Goal: Find specific page/section: Find specific page/section

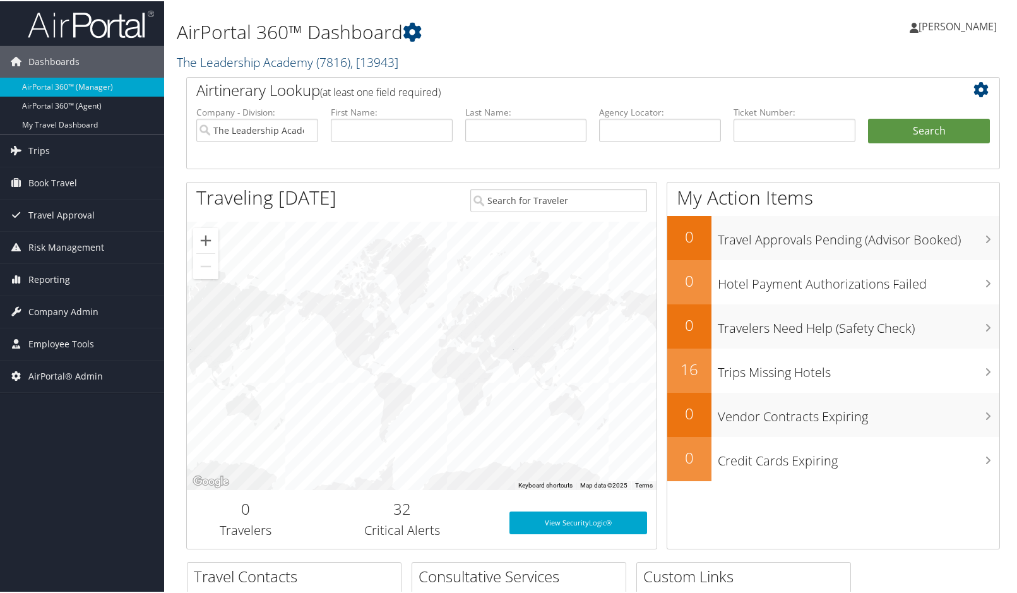
click at [385, 57] on span ", [ 13943 ]" at bounding box center [374, 60] width 48 height 17
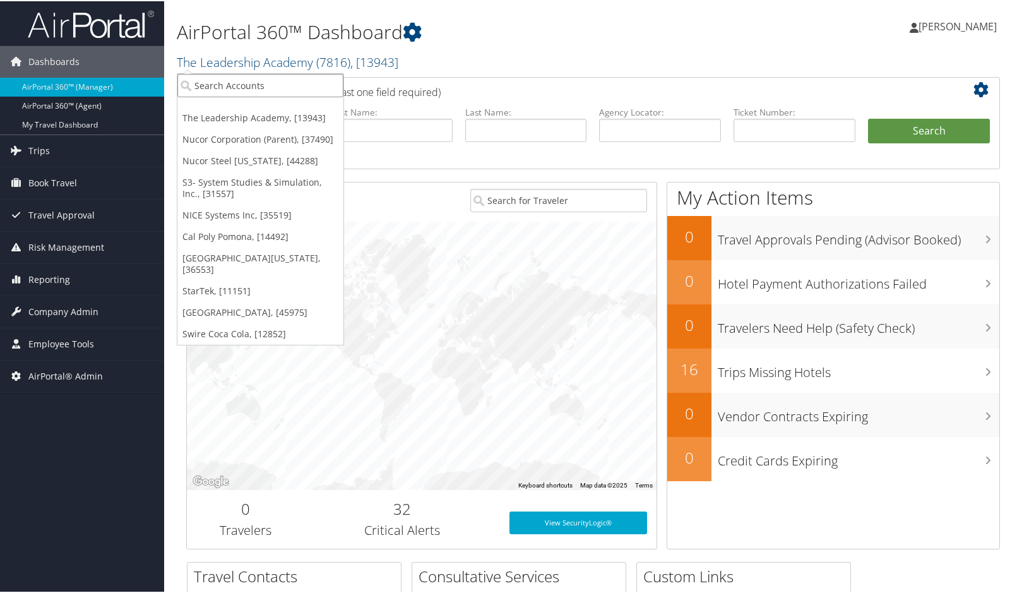
click at [213, 83] on input "search" at bounding box center [260, 84] width 166 height 23
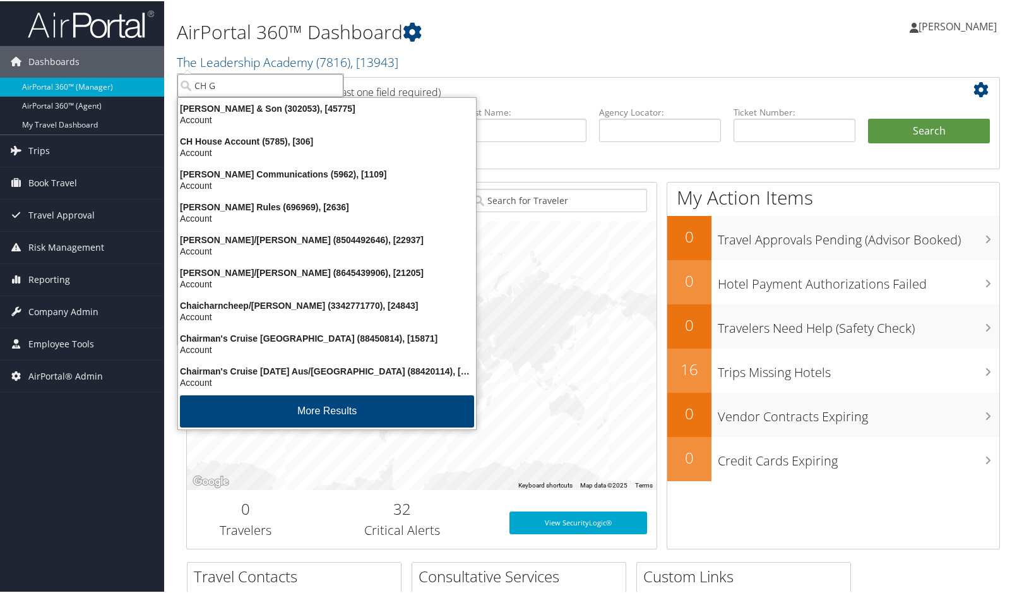
type input "CH GU"
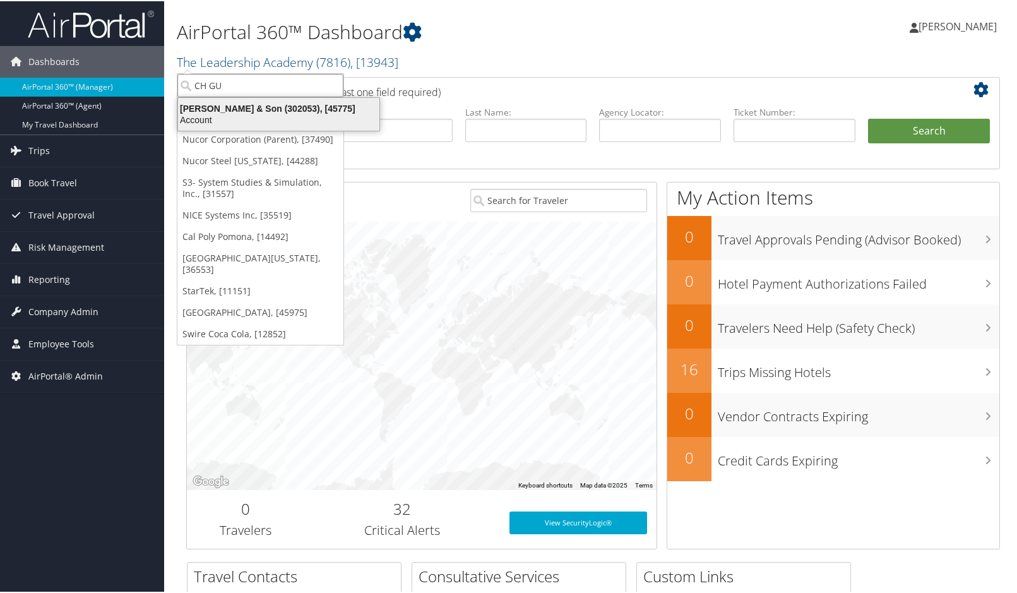
click at [225, 101] on div "CH Guenther & Son (302053), [45775] Account" at bounding box center [279, 113] width 198 height 29
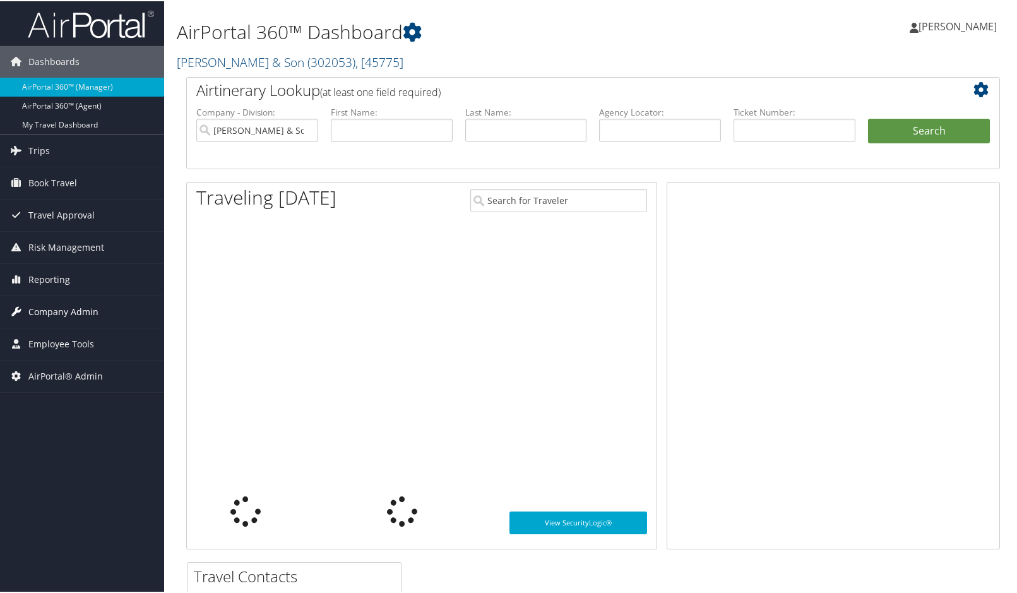
click at [46, 309] on span "Company Admin" at bounding box center [63, 311] width 70 height 32
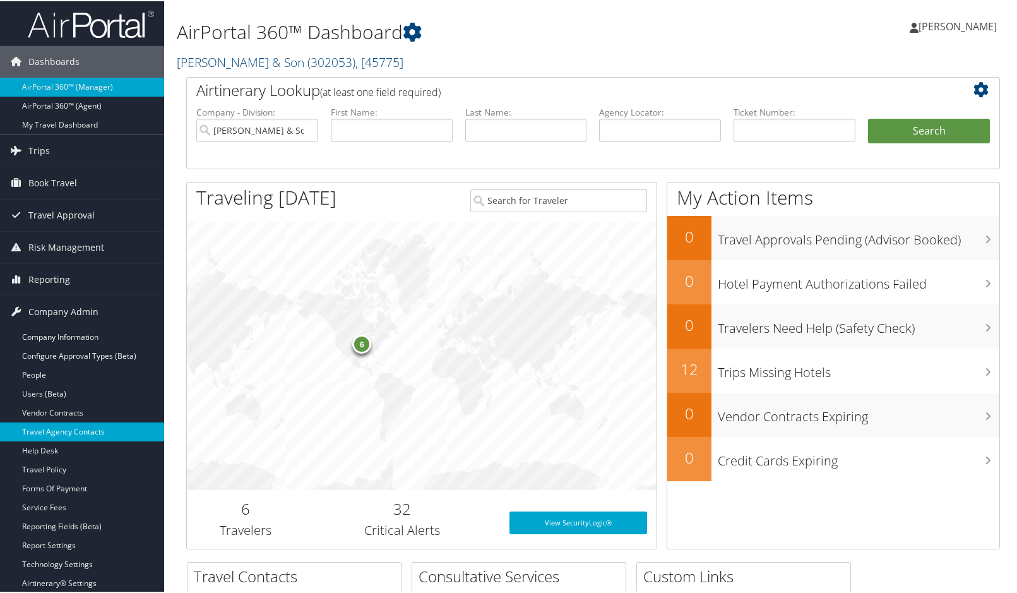
click at [64, 429] on link "Travel Agency Contacts" at bounding box center [82, 430] width 164 height 19
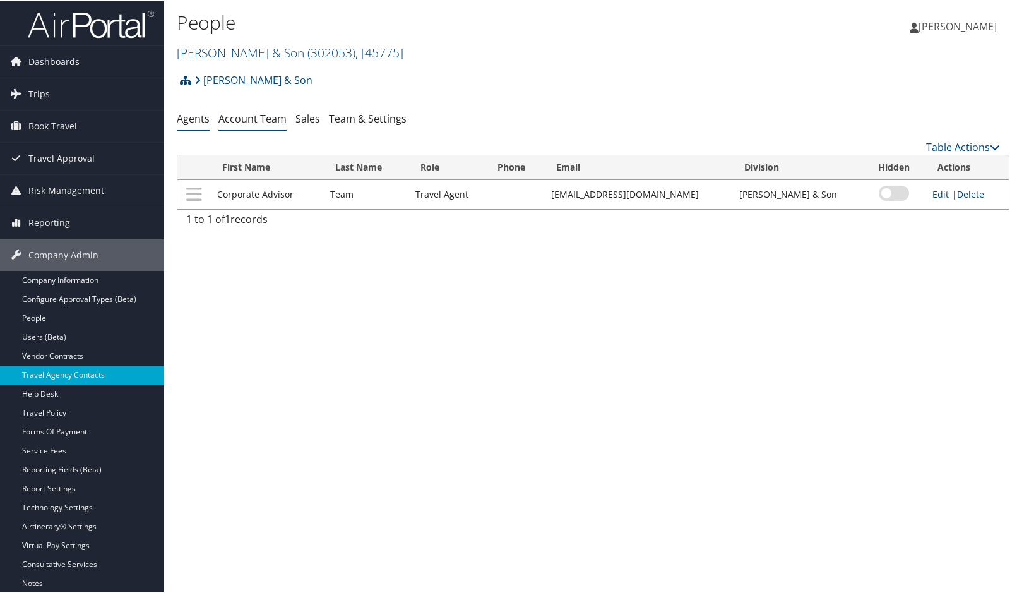
click at [264, 118] on link "Account Team" at bounding box center [252, 118] width 68 height 14
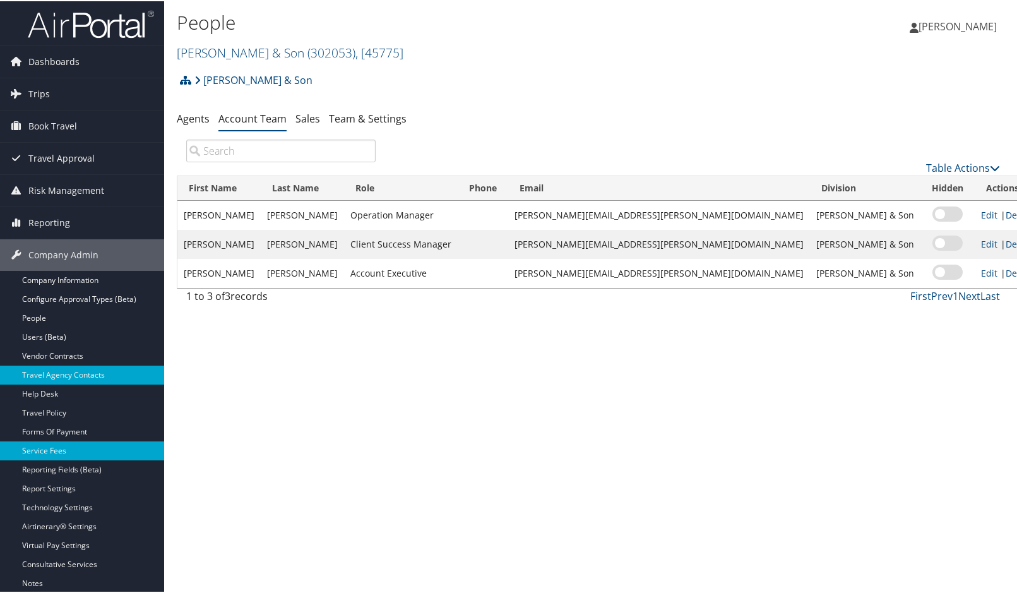
click at [44, 443] on link "Service Fees" at bounding box center [82, 449] width 164 height 19
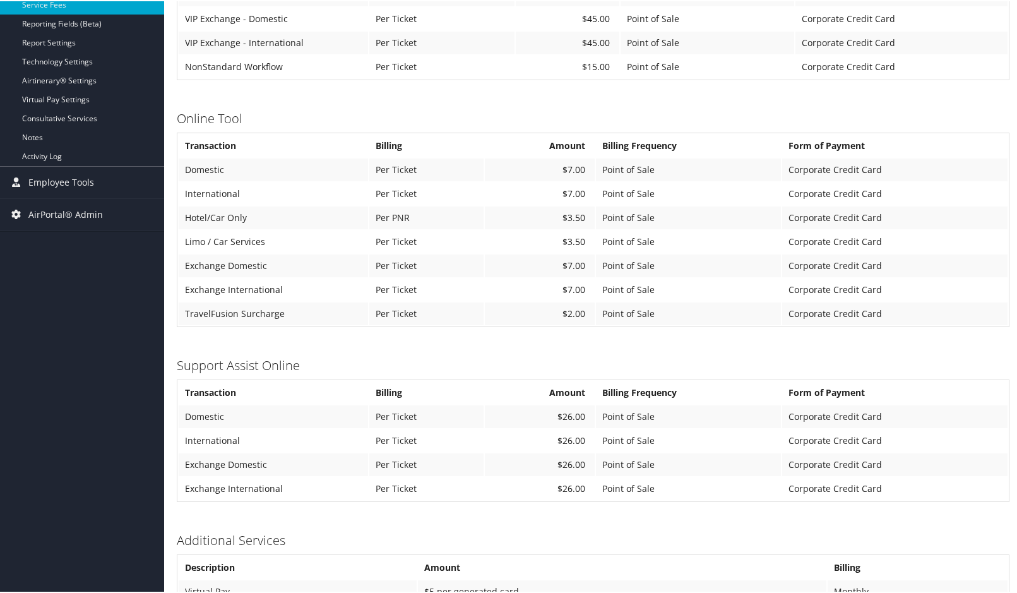
scroll to position [469, 0]
